Goal: Information Seeking & Learning: Learn about a topic

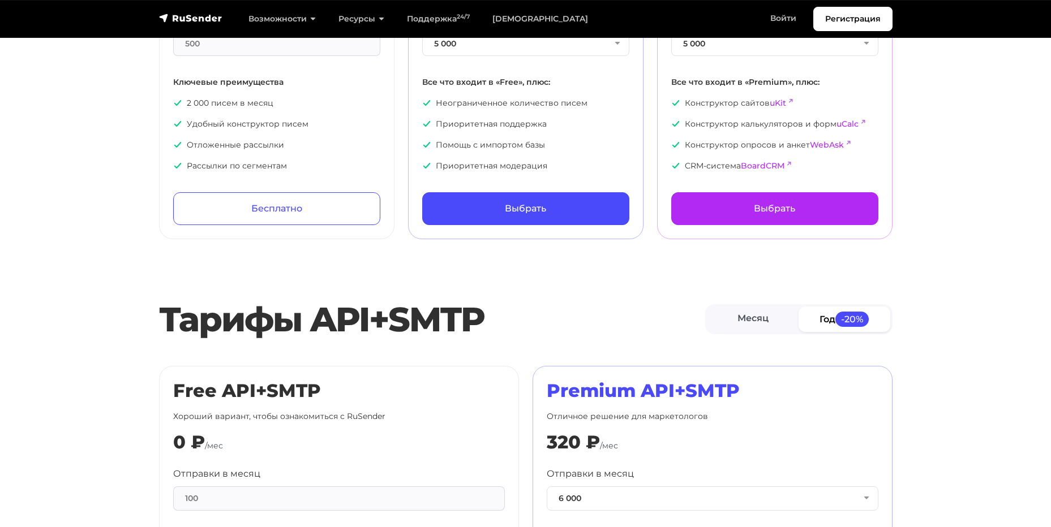
scroll to position [226, 0]
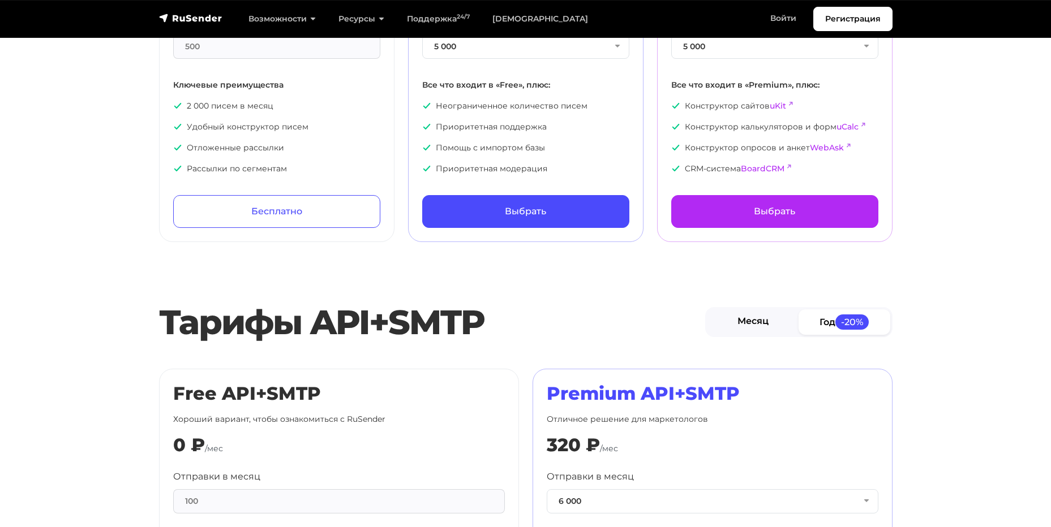
click at [750, 319] on link "Месяц" at bounding box center [753, 321] width 92 height 25
click at [819, 319] on link "Год -20%" at bounding box center [844, 321] width 92 height 25
click at [752, 324] on link "Месяц" at bounding box center [753, 321] width 92 height 25
click at [820, 323] on link "Год -20%" at bounding box center [844, 321] width 92 height 25
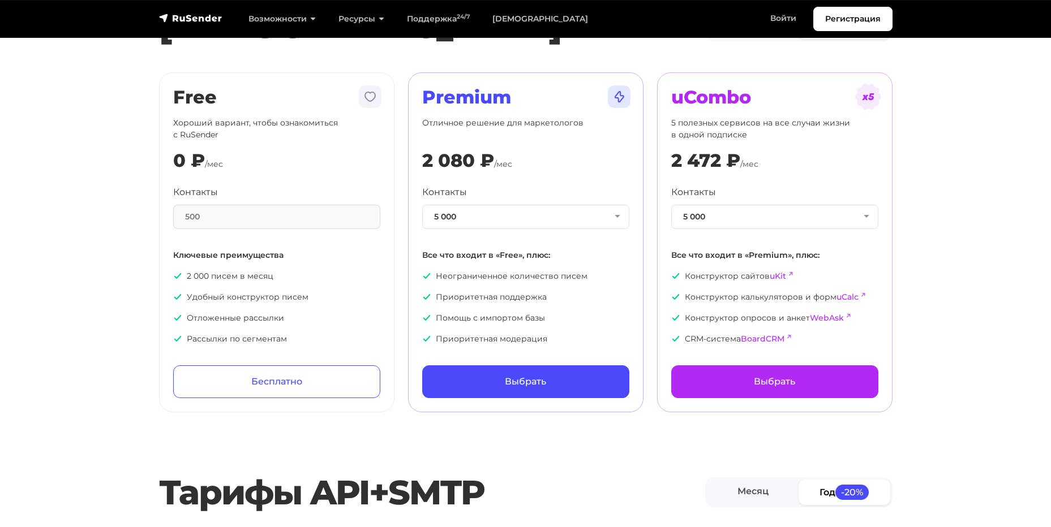
scroll to position [0, 0]
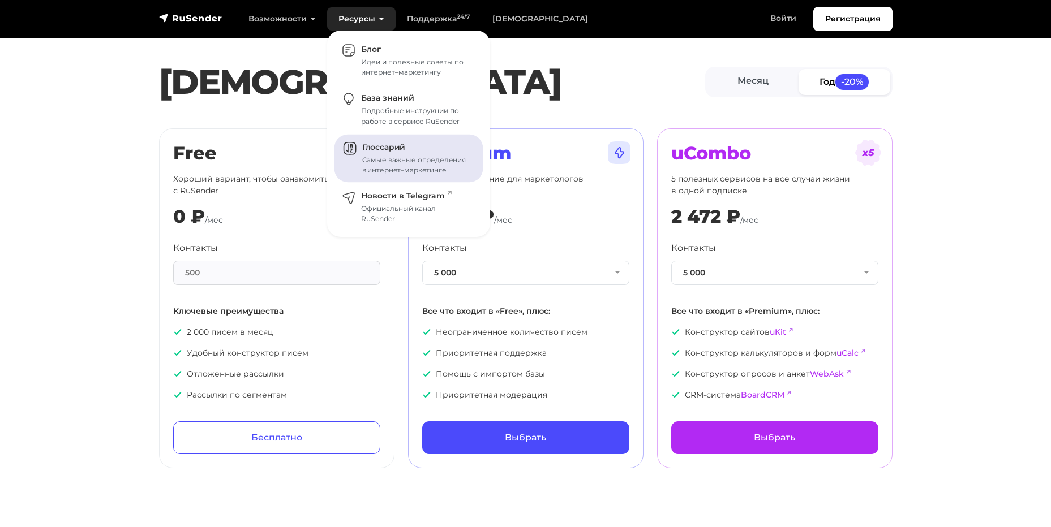
click at [402, 171] on div "Самые важные определения в интернет–маркетинге" at bounding box center [415, 165] width 107 height 20
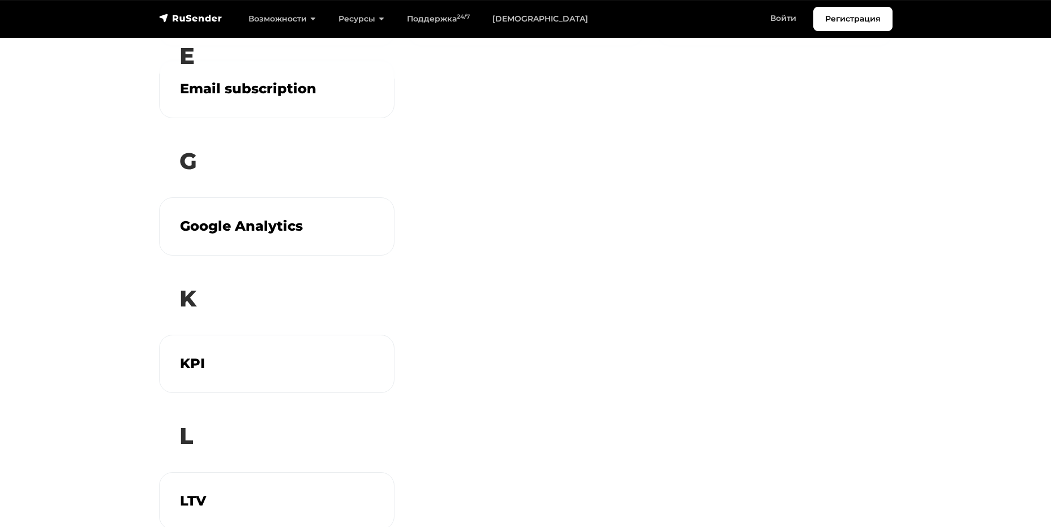
scroll to position [453, 0]
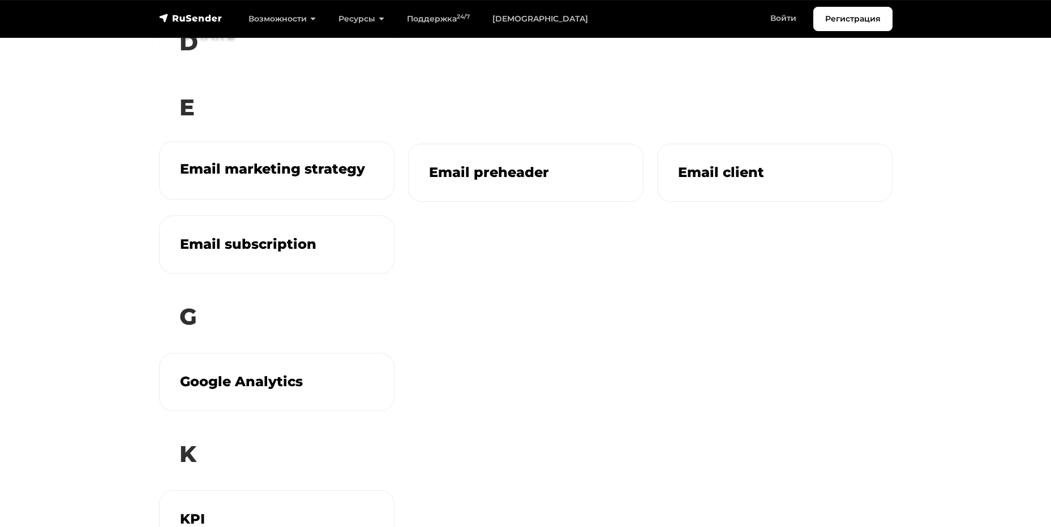
click at [234, 172] on h3 "Email marketing strategy" at bounding box center [276, 169] width 193 height 16
